Goal: Transaction & Acquisition: Purchase product/service

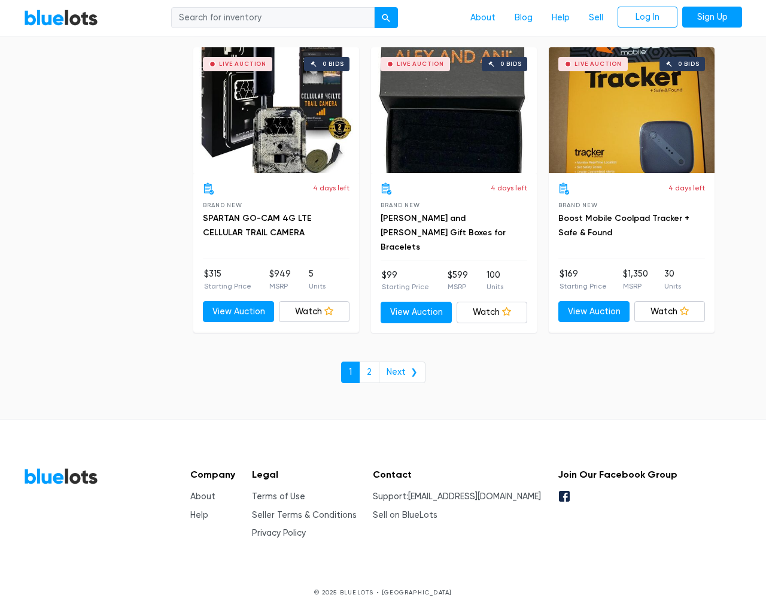
scroll to position [5108, 0]
type input "the"
type input "[EMAIL_ADDRESS][DOMAIN_NAME]"
type input "e"
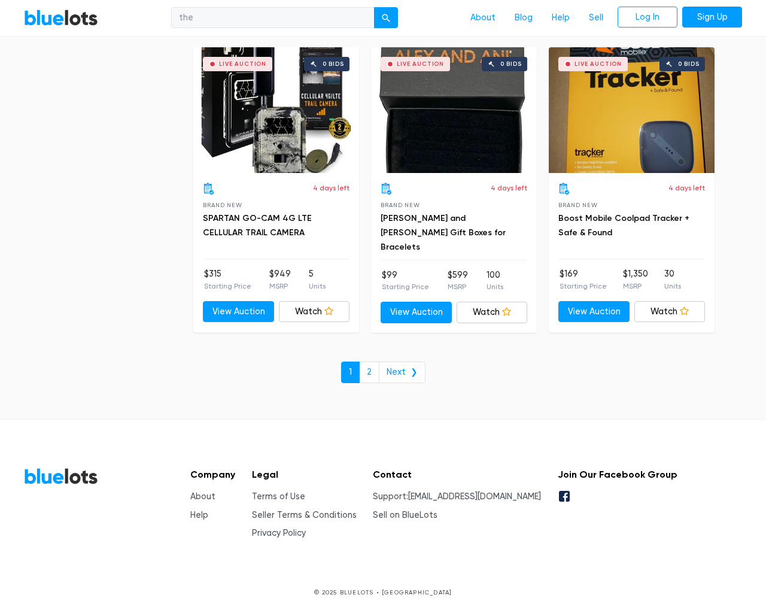
type input "e"
checkbox New"] "false"
type input "e"
checkbox Pulls"] "false"
checkbox input "false"
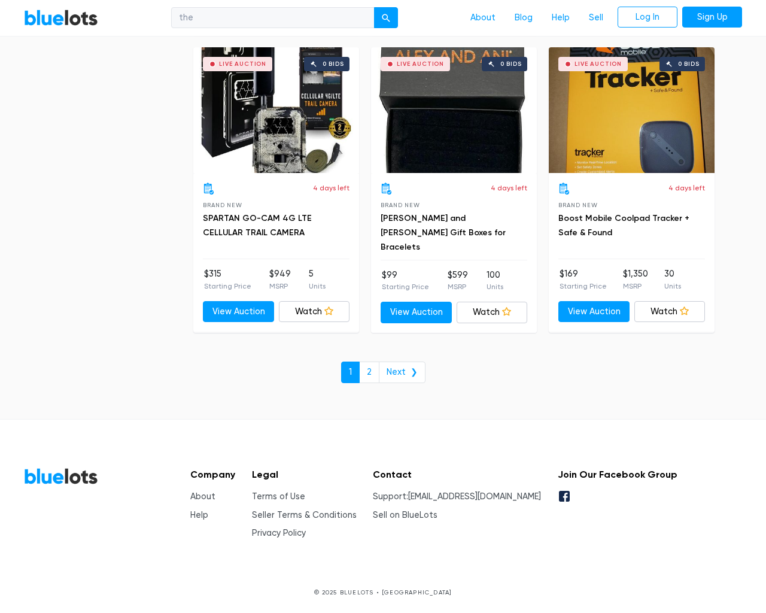
checkbox Accessories"] "false"
checkbox input "false"
checkbox Garden"] "false"
checkbox Merchandise"] "false"
checkbox Beauty"] "false"
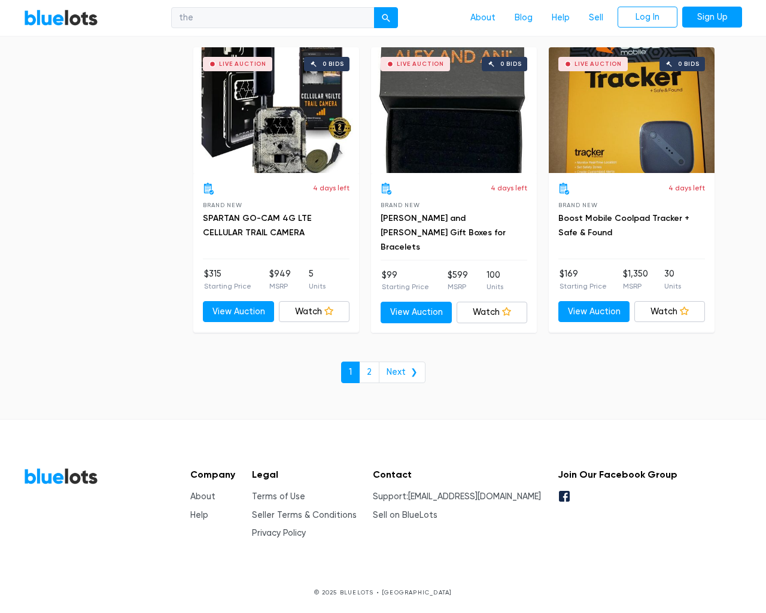
checkbox Goods"] "false"
checkbox Baby"] "false"
checkbox input "false"
type input "e"
select select "10000"
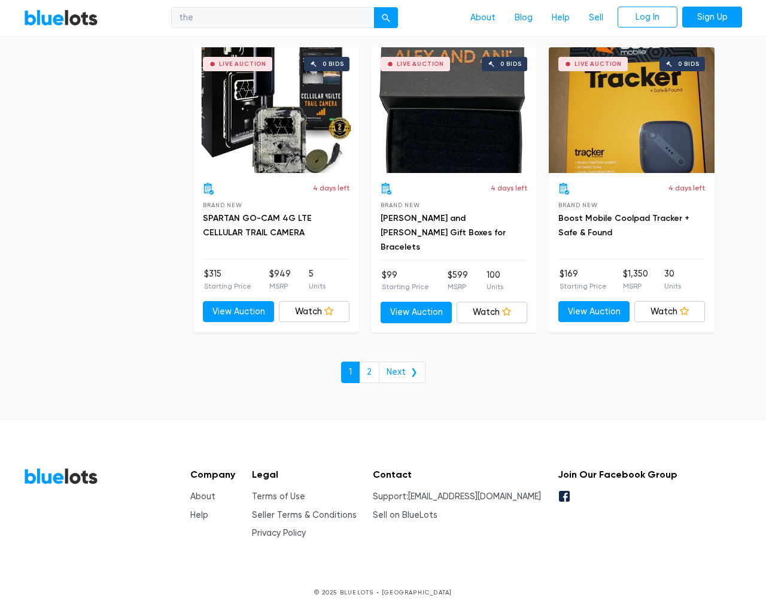
select select "50000"
select select "10000"
select select "50000"
select select "ending_soonest"
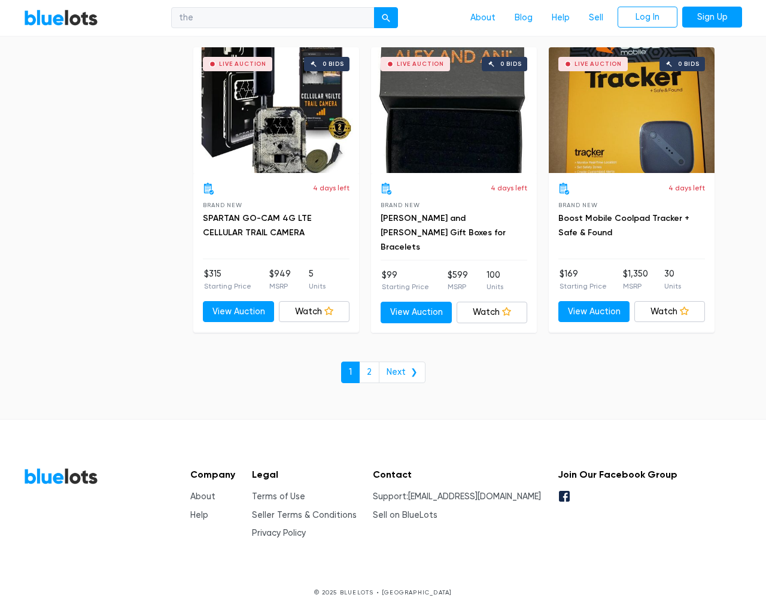
select select "50000"
select select "highest_price"
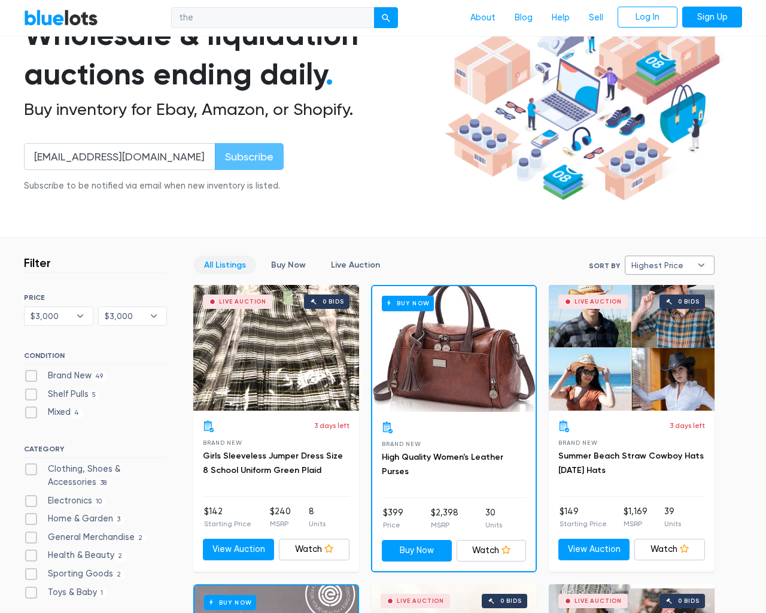
select select "300000"
select select "highest_price"
